Goal: Find contact information: Find contact information

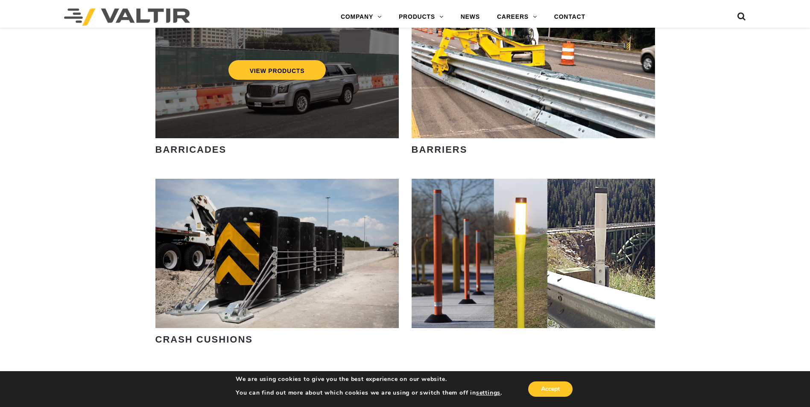
scroll to position [726, 0]
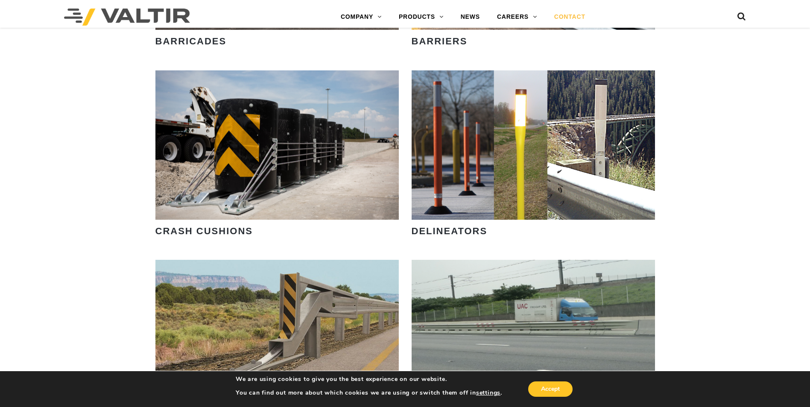
click at [570, 11] on link "CONTACT" at bounding box center [569, 17] width 48 height 17
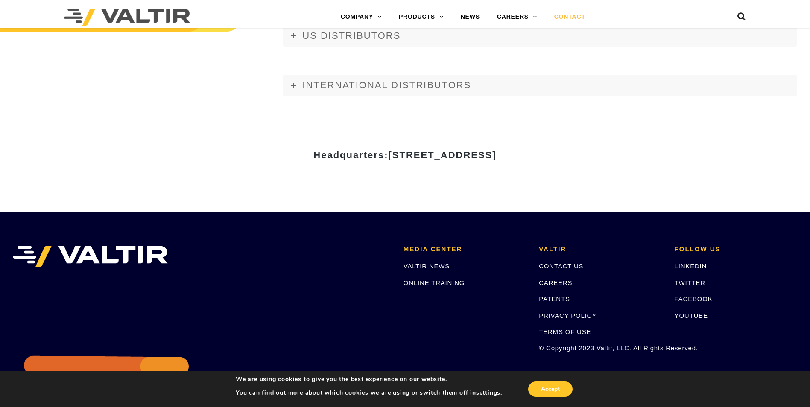
scroll to position [1169, 0]
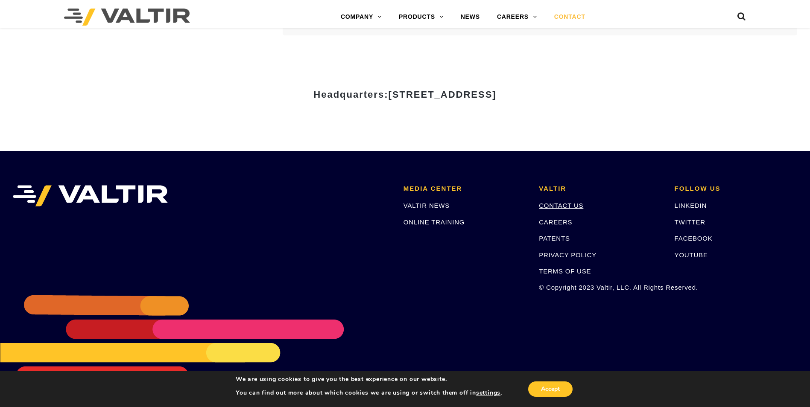
click at [568, 206] on link "CONTACT US" at bounding box center [561, 205] width 44 height 7
